Goal: Check status: Check status

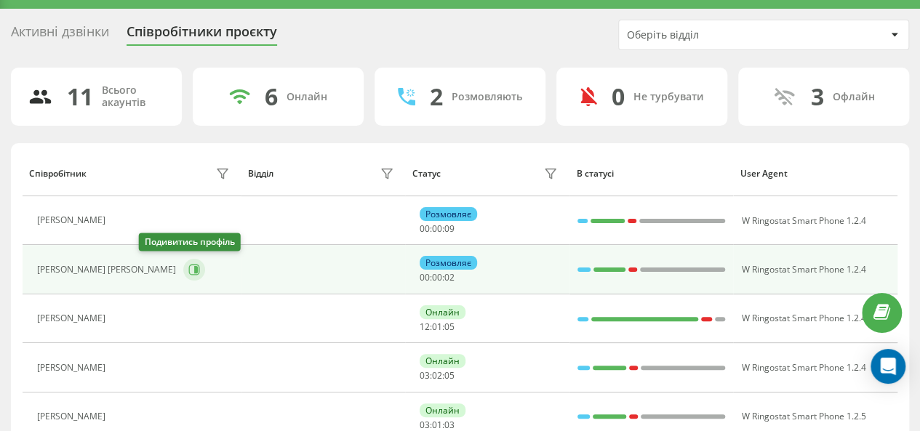
click at [188, 270] on icon at bounding box center [194, 270] width 12 height 12
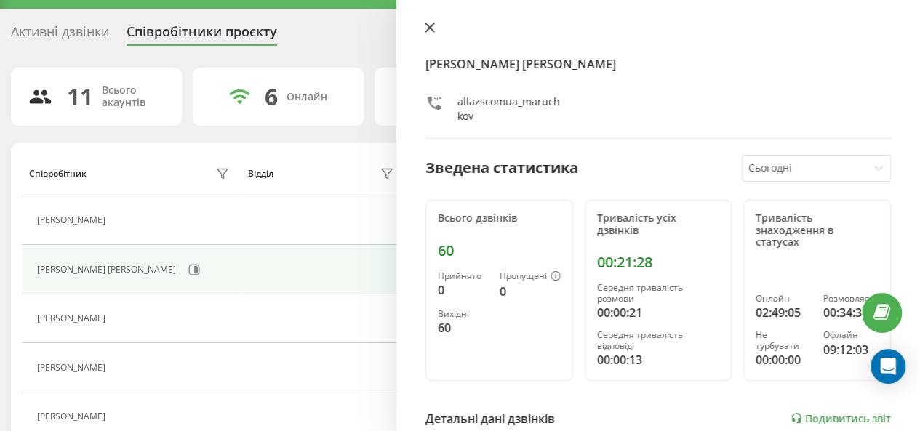
click at [429, 27] on icon at bounding box center [429, 27] width 9 height 9
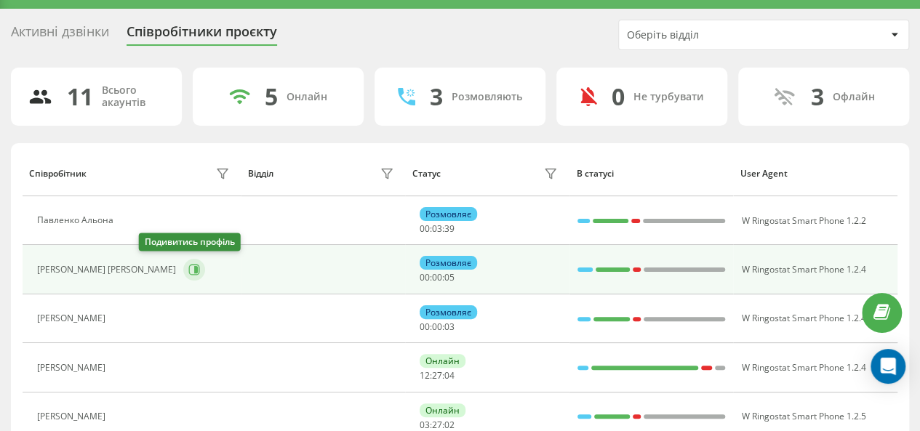
click at [188, 268] on icon at bounding box center [194, 270] width 12 height 12
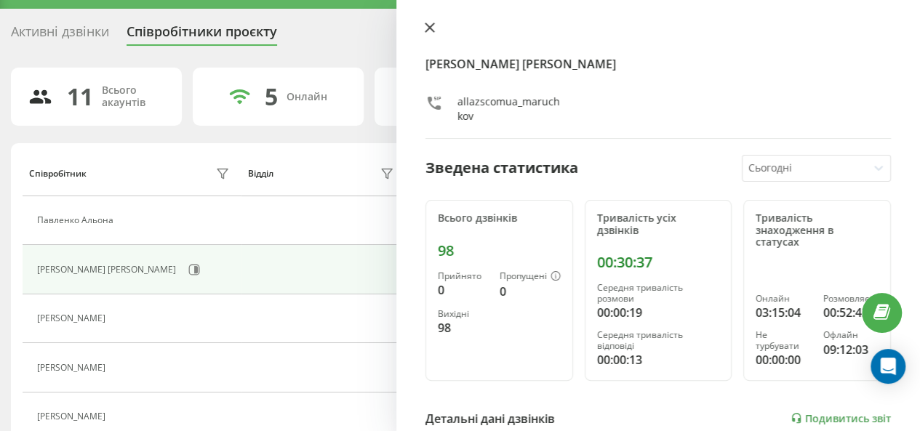
click at [428, 25] on icon at bounding box center [429, 27] width 9 height 9
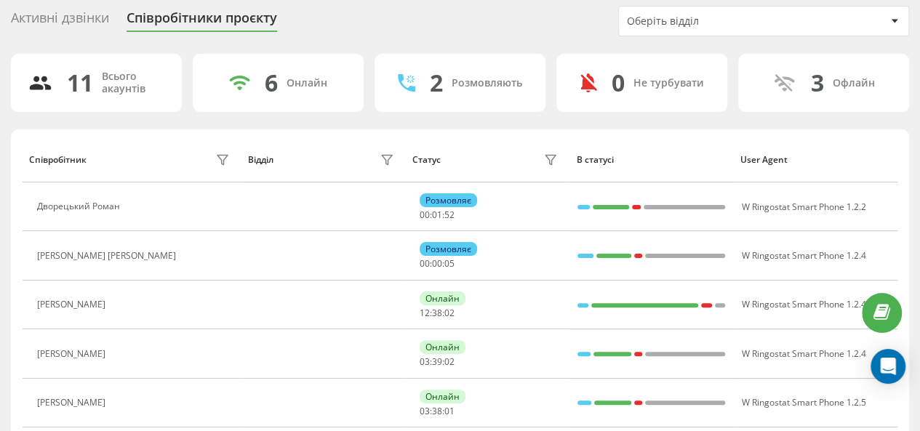
scroll to position [26, 0]
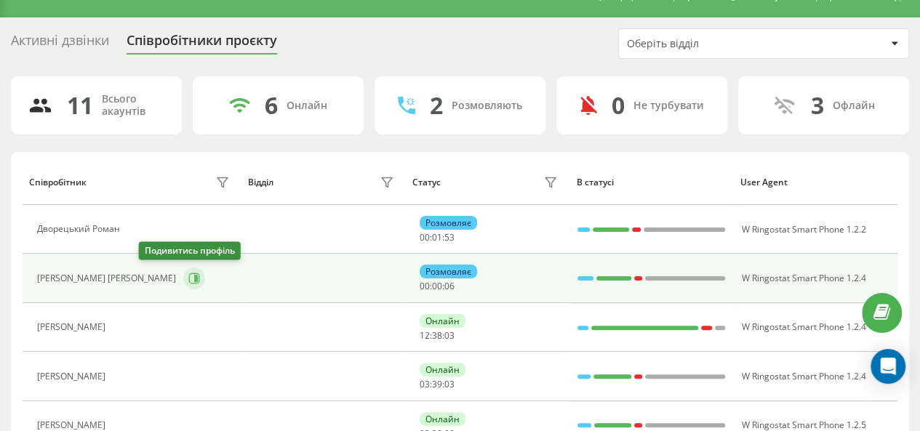
click at [194, 276] on icon at bounding box center [196, 278] width 4 height 7
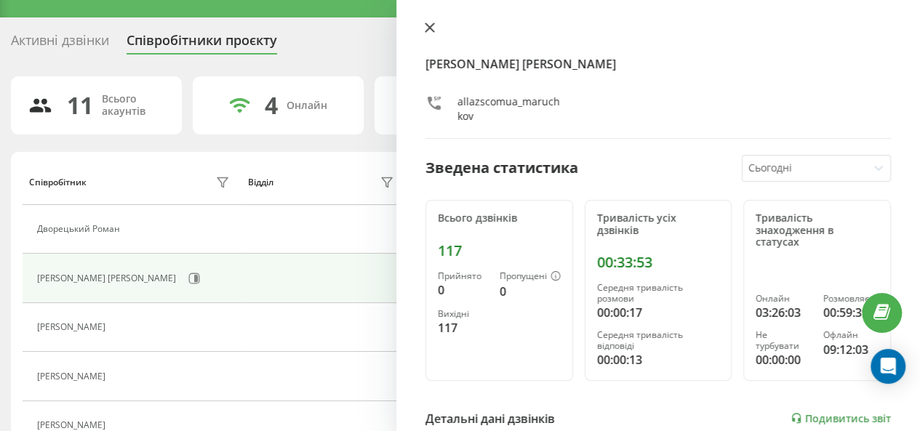
click at [428, 27] on icon at bounding box center [429, 27] width 9 height 9
